Goal: Information Seeking & Learning: Check status

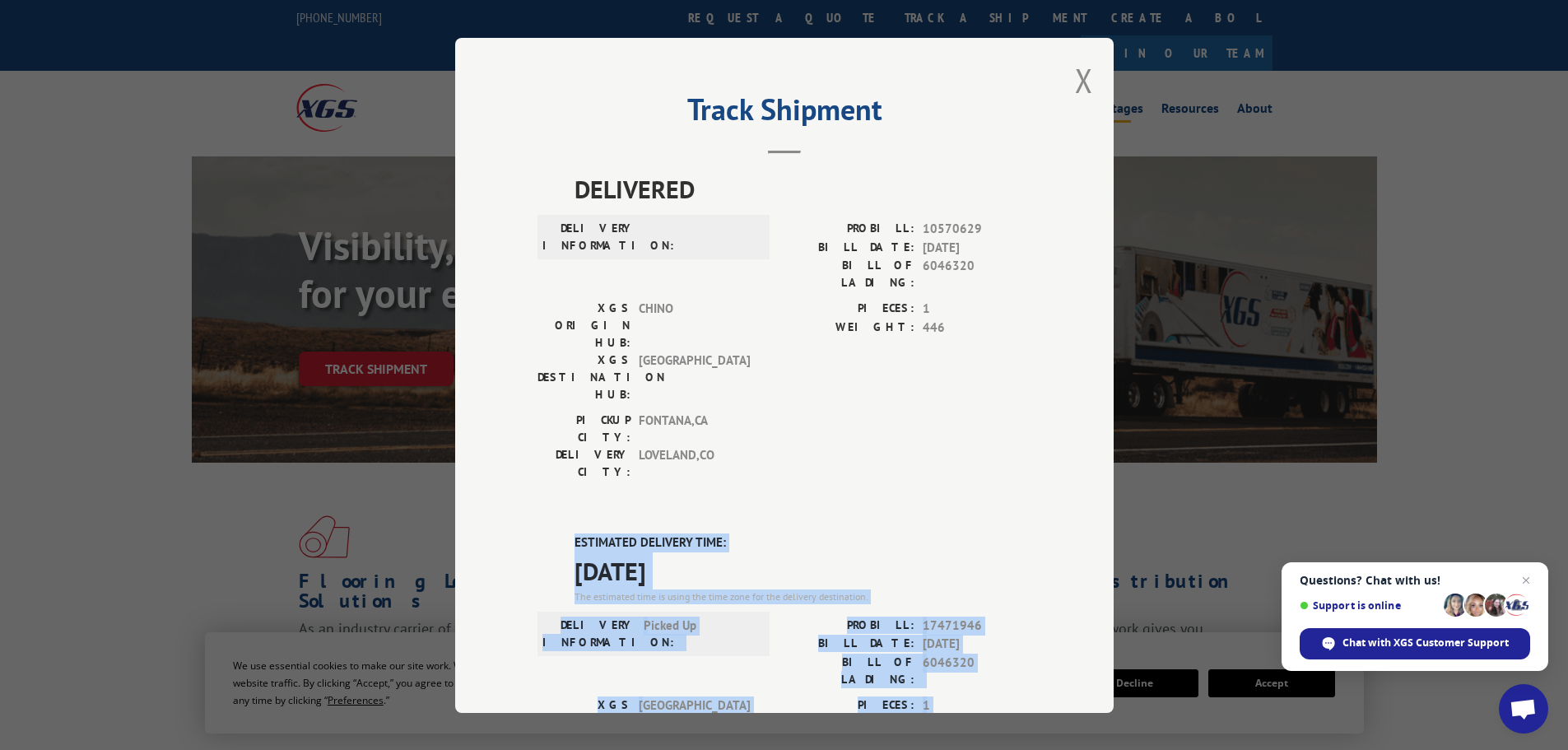
click at [1075, 82] on button "Close modal" at bounding box center [1084, 80] width 19 height 44
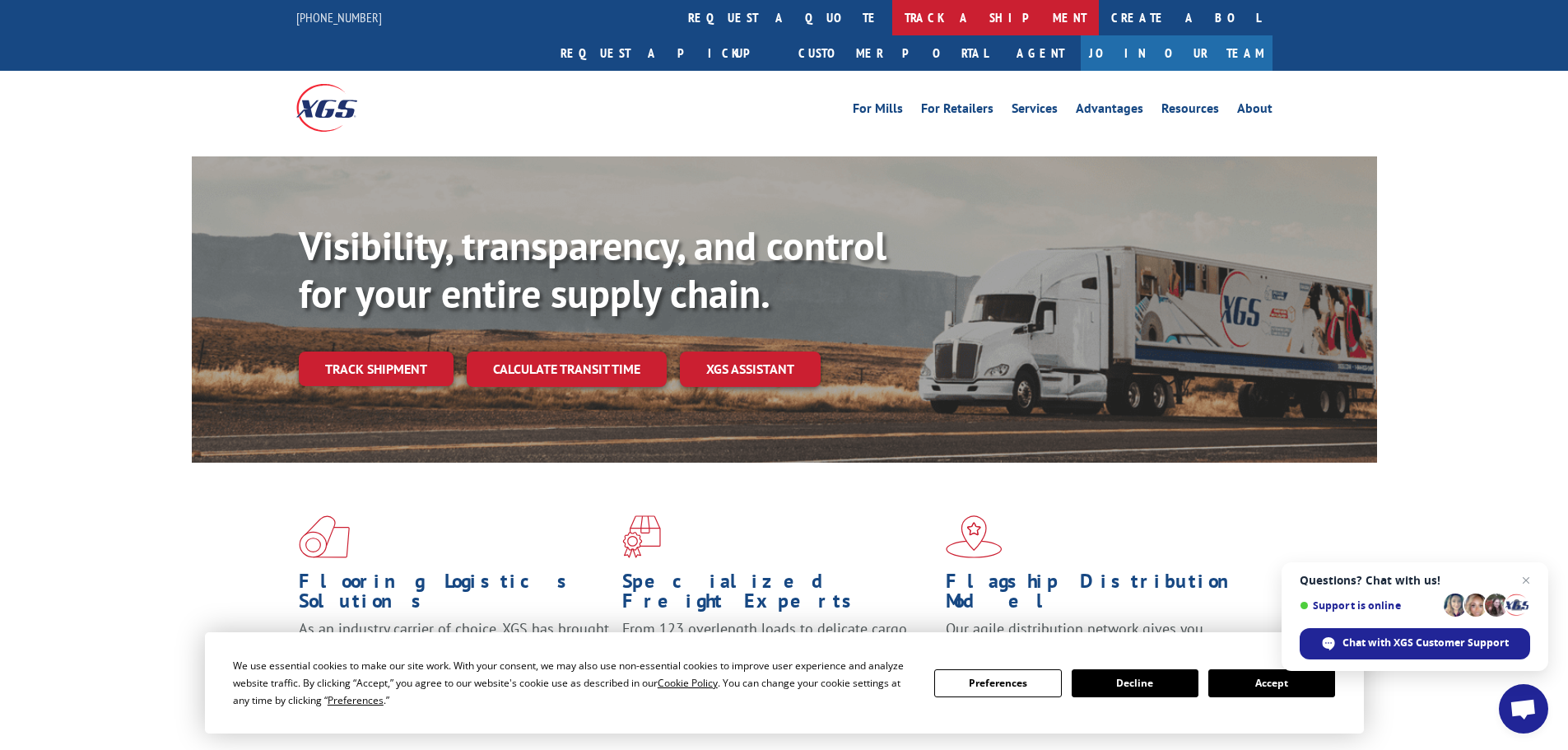
click at [892, 18] on link "track a shipment" at bounding box center [995, 18] width 207 height 35
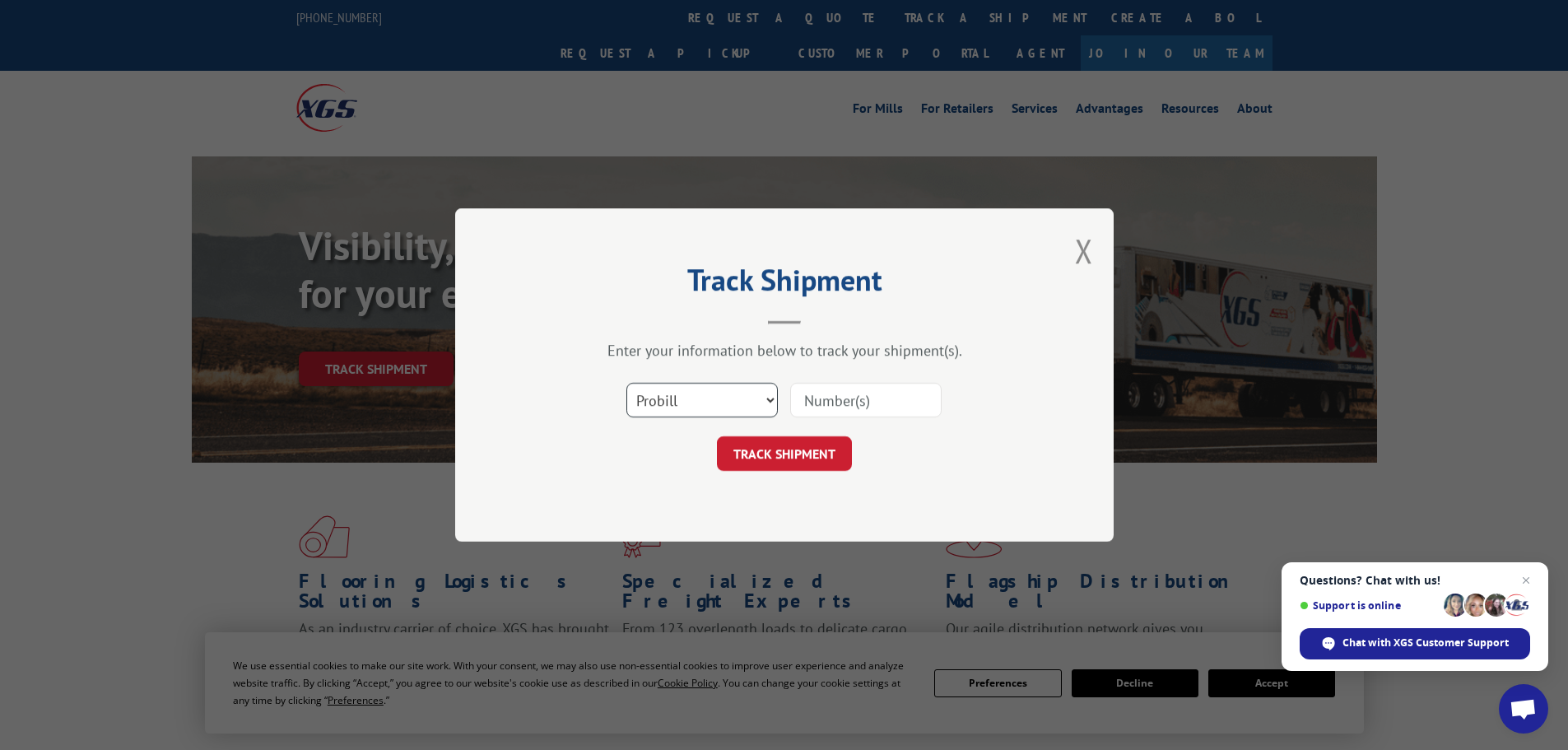
drag, startPoint x: 711, startPoint y: 404, endPoint x: 703, endPoint y: 407, distance: 8.5
click at [710, 404] on select "Select category... Probill BOL PO" at bounding box center [701, 400] width 151 height 34
select select "bol"
click at [626, 383] on select "Select category... Probill BOL PO" at bounding box center [701, 400] width 151 height 34
click at [884, 396] on input at bounding box center [865, 400] width 151 height 34
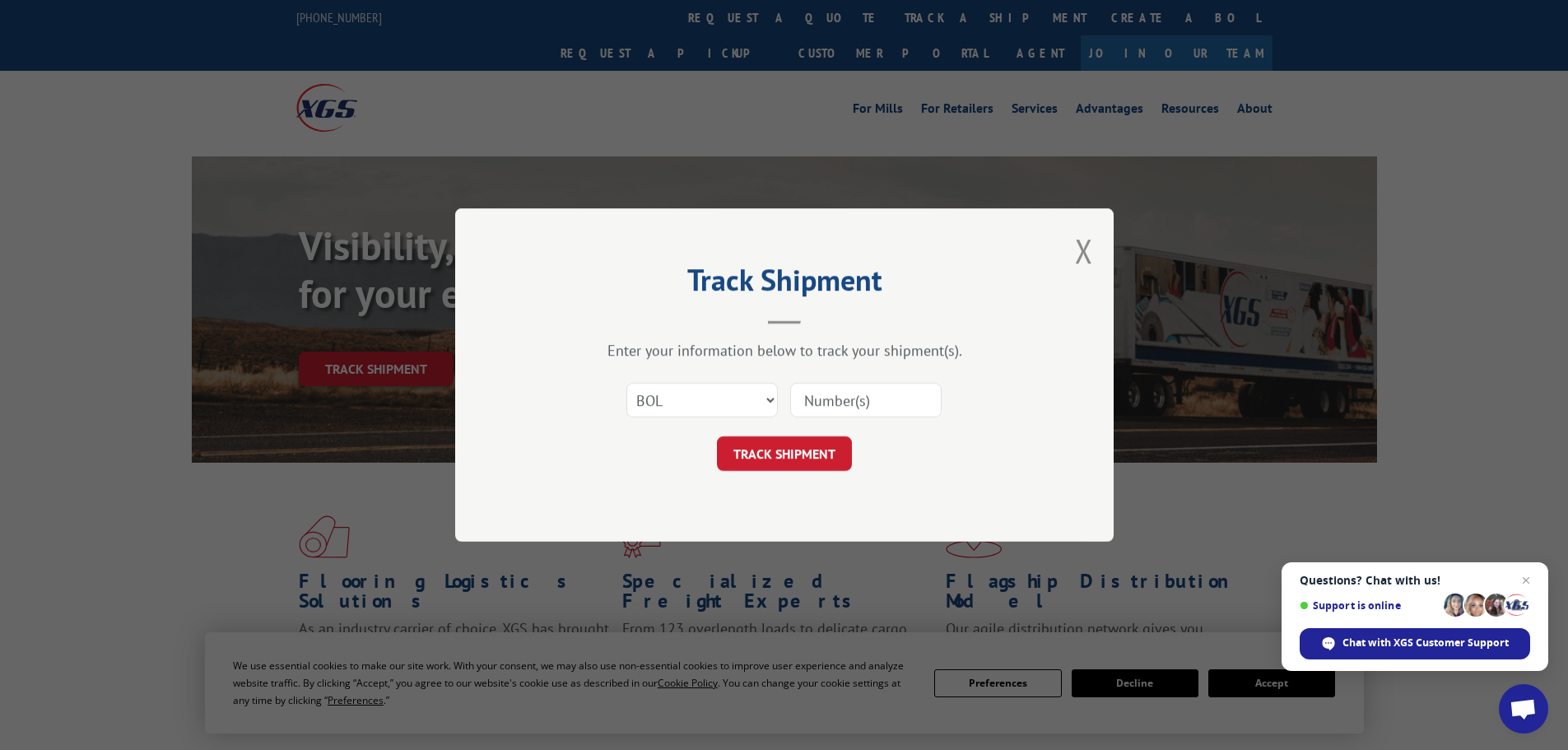
paste input "5286094"
type input "5286094"
click at [768, 449] on button "TRACK SHIPMENT" at bounding box center [784, 452] width 135 height 34
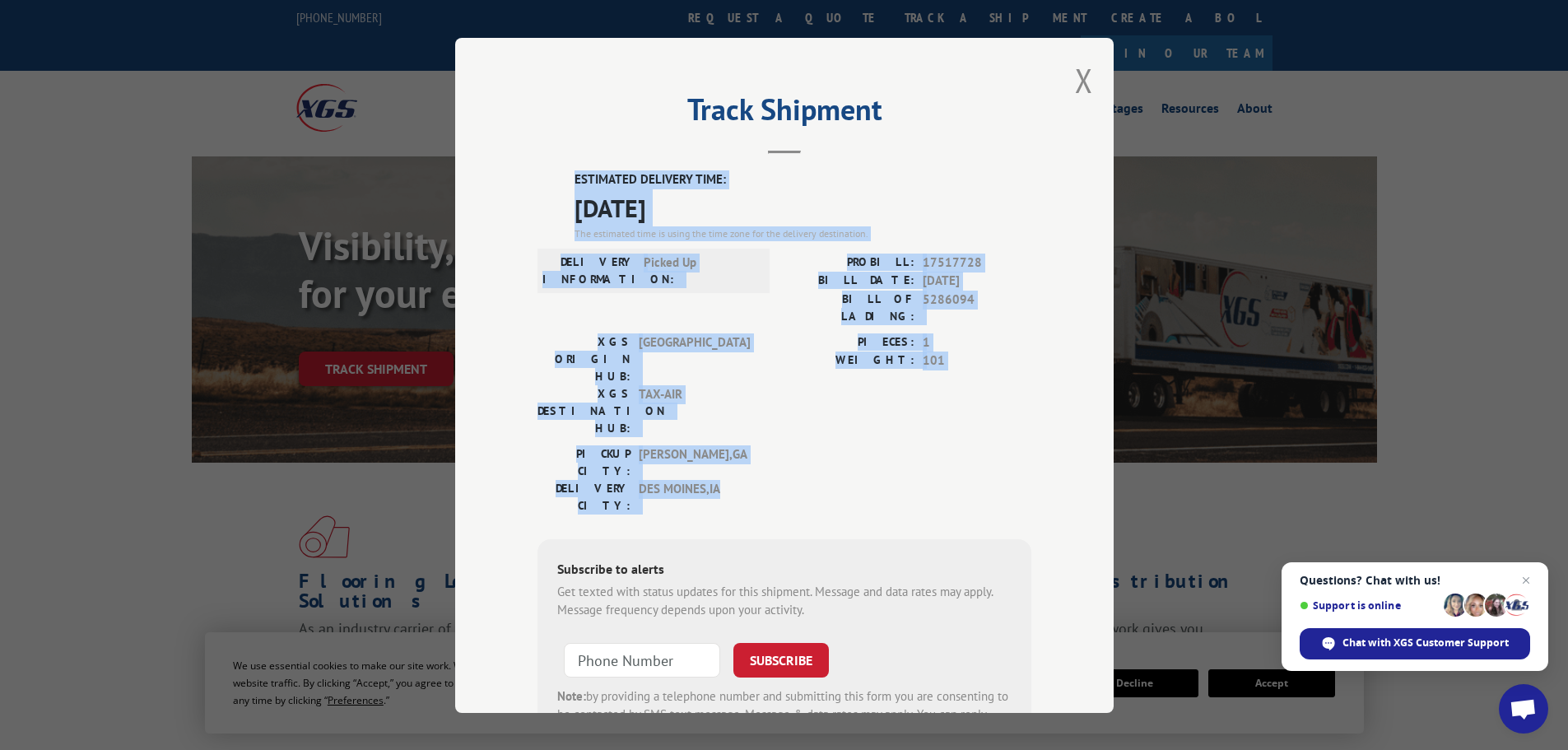
drag, startPoint x: 714, startPoint y: 406, endPoint x: 580, endPoint y: 184, distance: 259.3
click at [560, 174] on div "ESTIMATED DELIVERY TIME: [DATE] The estimated time is using the time zone for t…" at bounding box center [784, 466] width 494 height 591
copy div "ESTIMATED DELIVERY TIME: [DATE] The estimated time is using the time zone for t…"
